Goal: Task Accomplishment & Management: Use online tool/utility

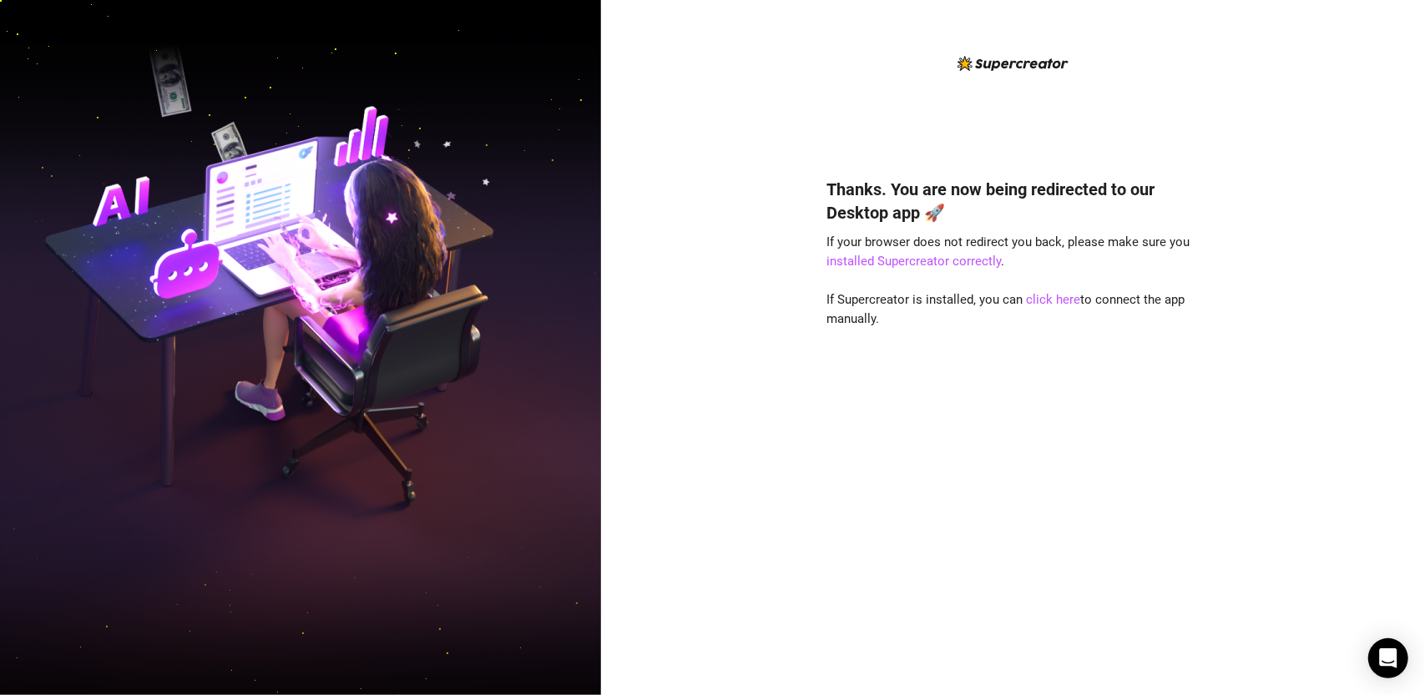
drag, startPoint x: 1409, startPoint y: 0, endPoint x: 1123, endPoint y: 375, distance: 471.1
click at [1123, 375] on div "Thanks. You are now being redirected to our Desktop app 🚀 If your browser does …" at bounding box center [1013, 411] width 372 height 513
click at [1052, 304] on link "click here" at bounding box center [1054, 299] width 54 height 15
click at [1099, 489] on div "Thanks. You are now being redirected to our Desktop app 🚀 If your browser does …" at bounding box center [1013, 411] width 372 height 513
click at [1052, 427] on div "Thanks. You are now being redirected to our Desktop app 🚀 If your browser does …" at bounding box center [1013, 411] width 372 height 513
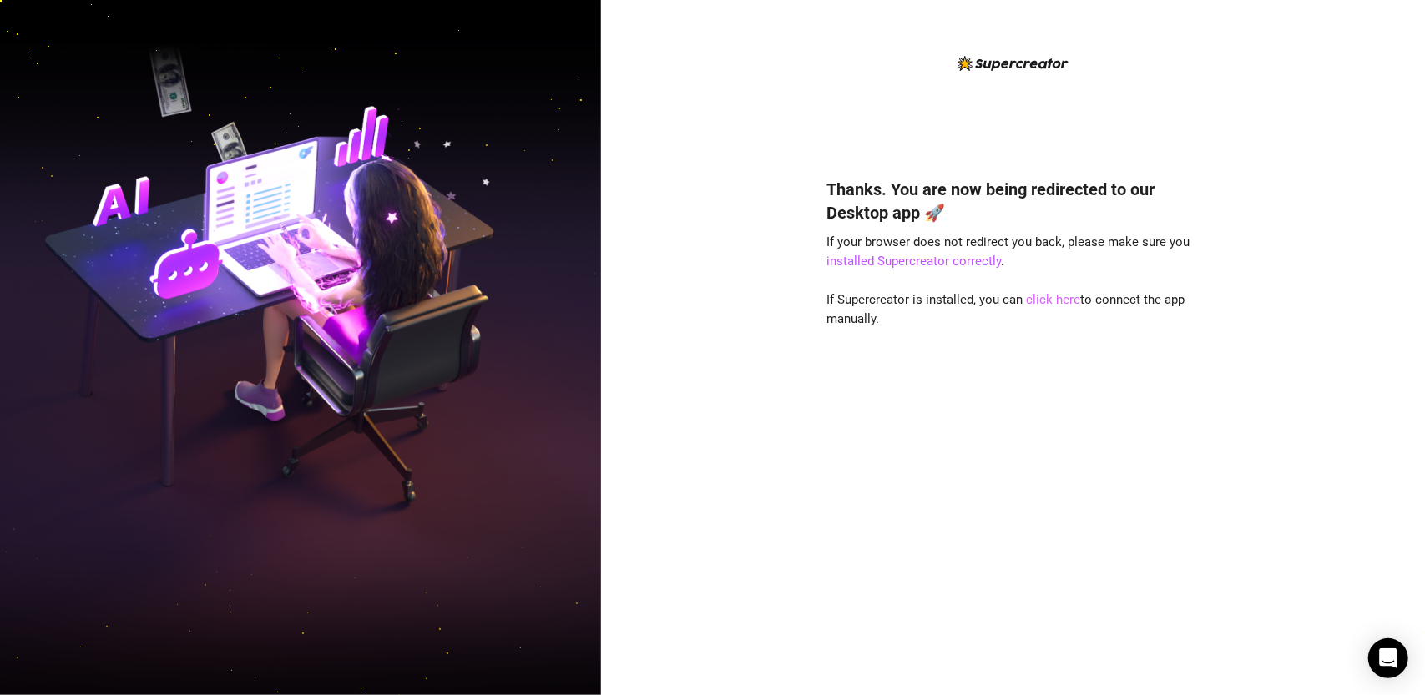
click at [1047, 305] on link "click here" at bounding box center [1054, 299] width 54 height 15
click at [973, 261] on link "installed Supercreator correctly" at bounding box center [914, 261] width 174 height 15
click at [1071, 299] on link "click here" at bounding box center [1054, 299] width 54 height 15
click at [1041, 295] on link "click here" at bounding box center [1054, 299] width 54 height 15
click at [751, 162] on div "Thanks. You are now being redirected to our Desktop app 🚀 If your browser does …" at bounding box center [1013, 347] width 824 height 695
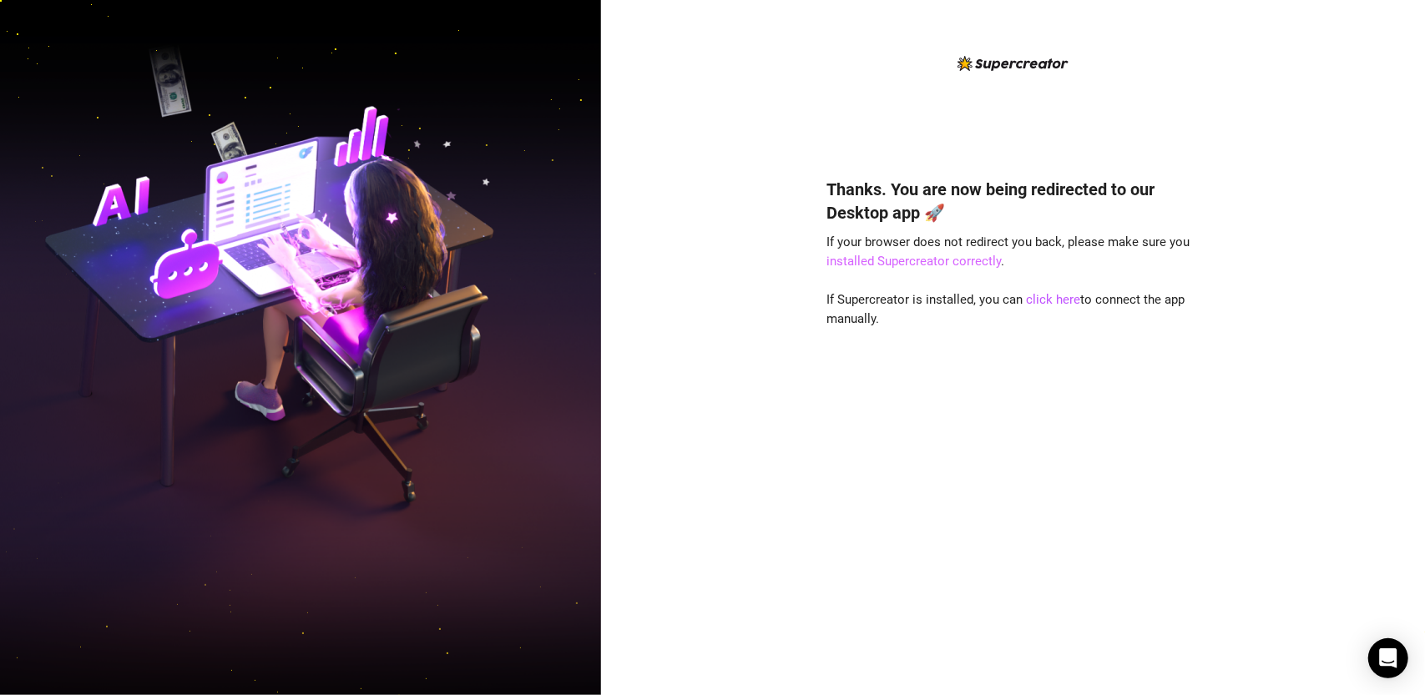
click at [876, 258] on link "installed Supercreator correctly" at bounding box center [914, 261] width 174 height 15
